Goal: Find specific page/section

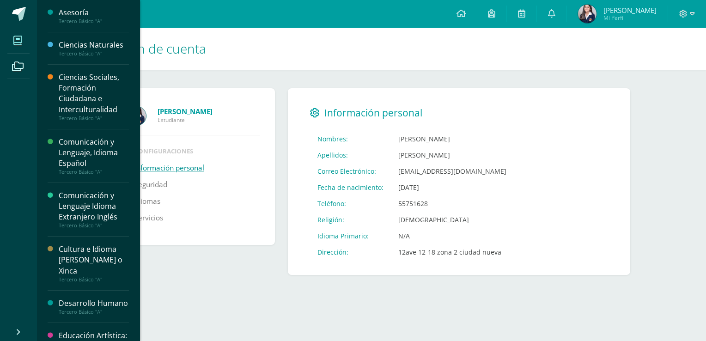
click at [12, 34] on span at bounding box center [17, 40] width 21 height 21
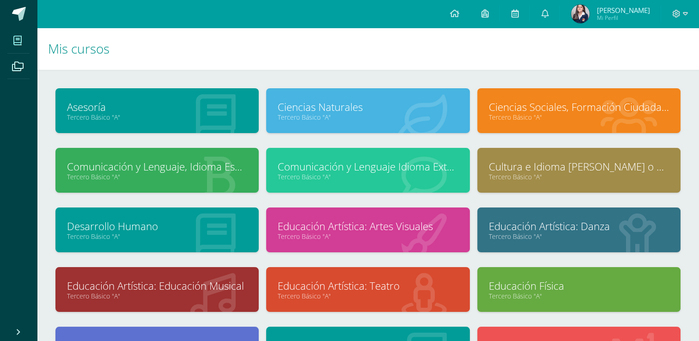
click at [27, 42] on span at bounding box center [17, 40] width 21 height 21
